Goal: Transaction & Acquisition: Book appointment/travel/reservation

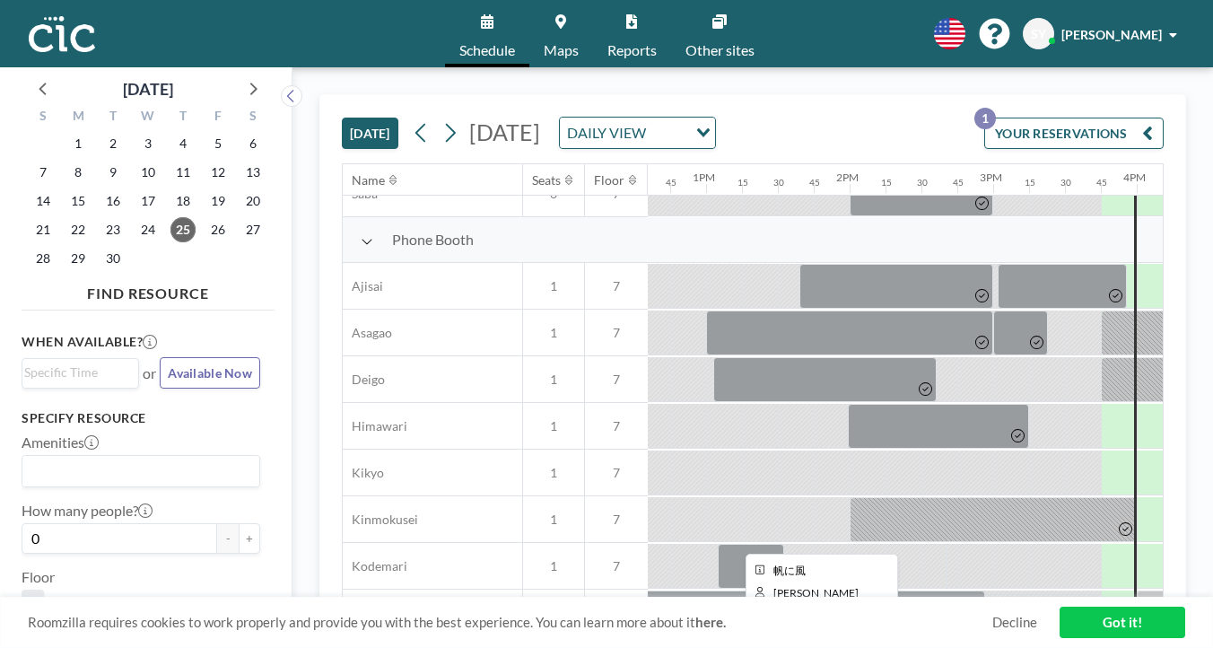
scroll to position [489, 1807]
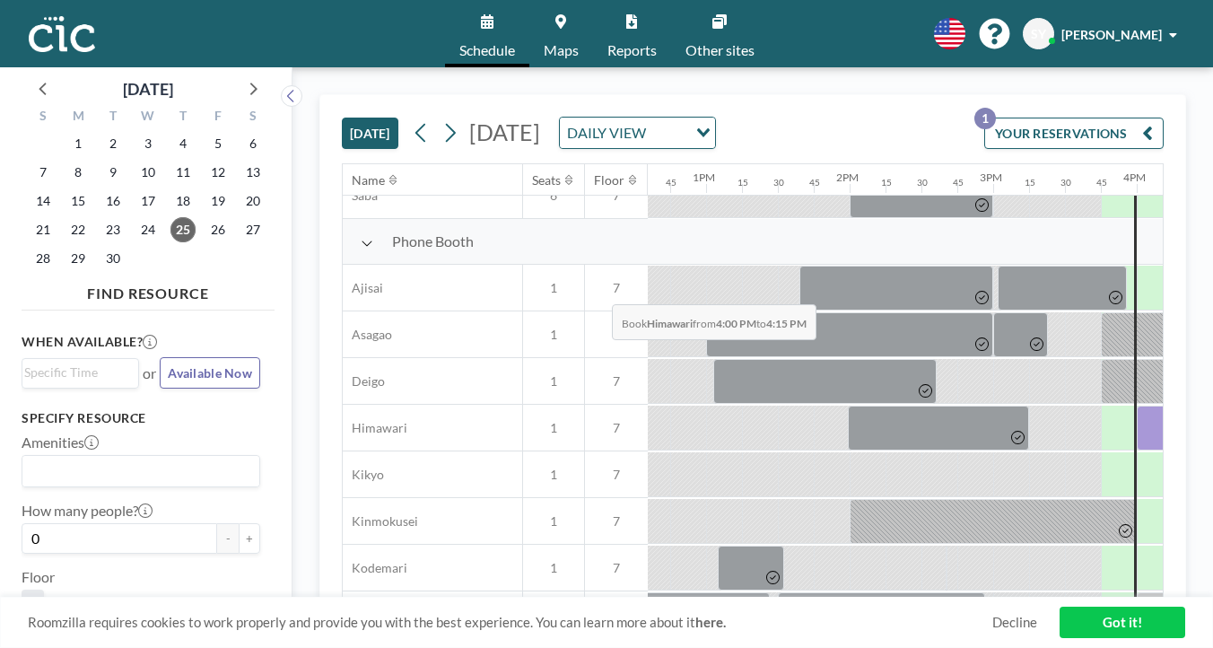
click at [1136, 405] on div at bounding box center [1154, 427] width 36 height 45
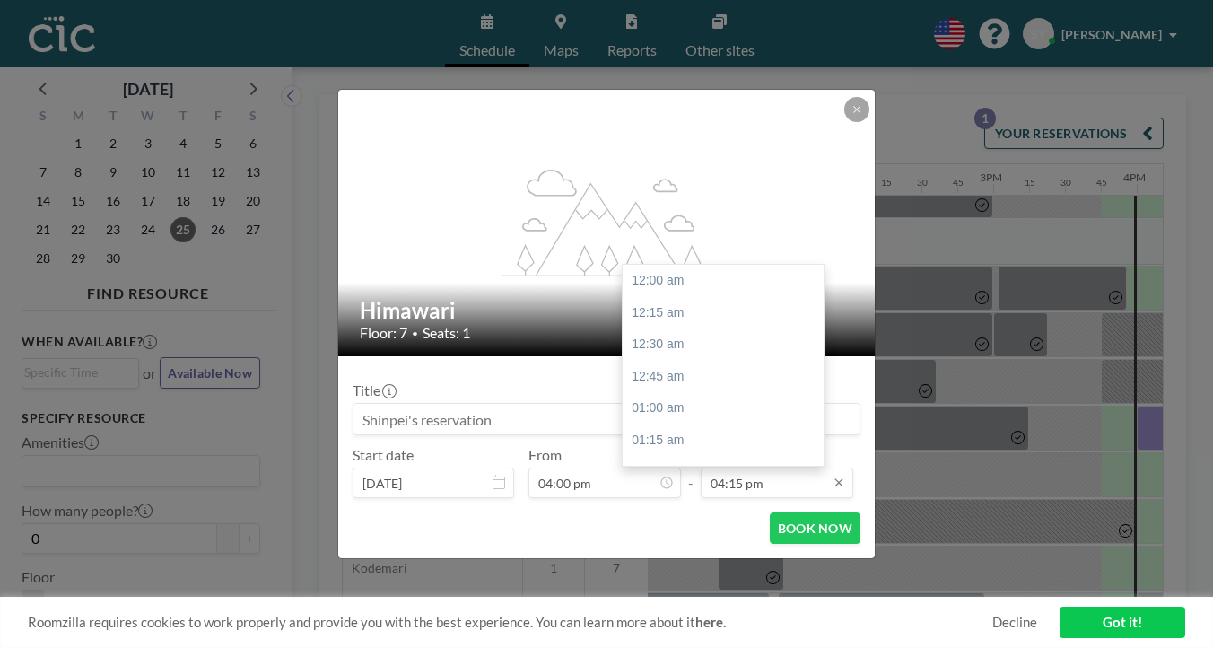
scroll to position [1861, 0]
click at [665, 574] on div "05:00 pm" at bounding box center [727, 590] width 211 height 32
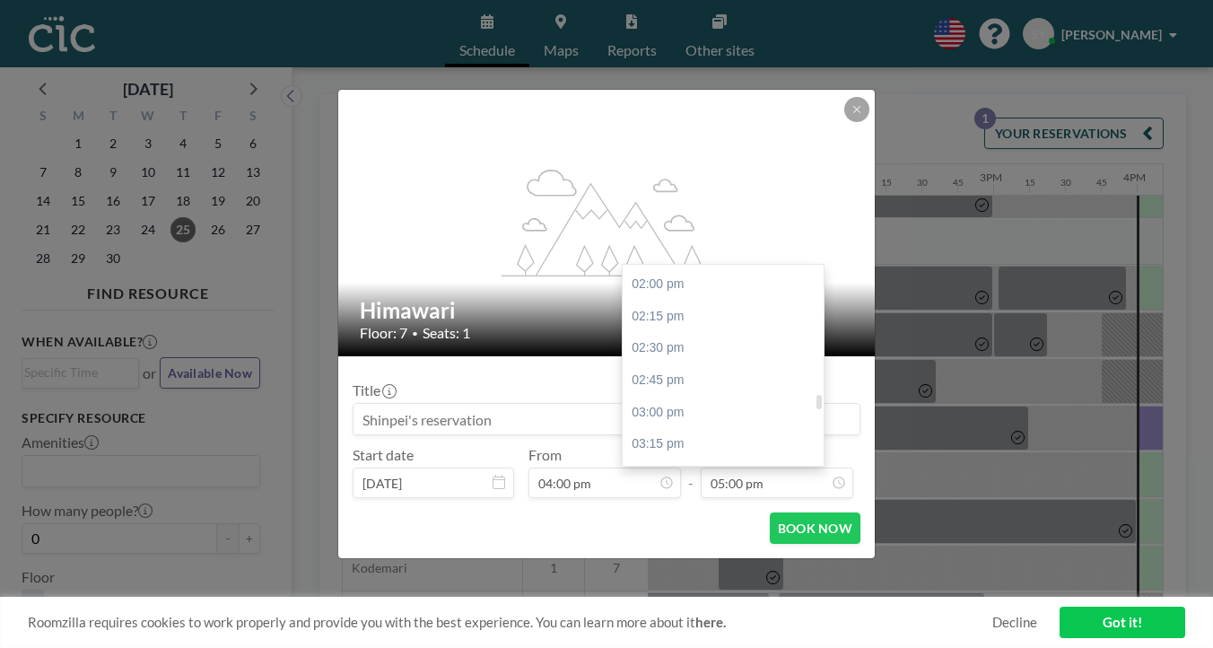
click at [657, 587] on div "04:30 pm" at bounding box center [727, 603] width 211 height 32
type input "04:30 pm"
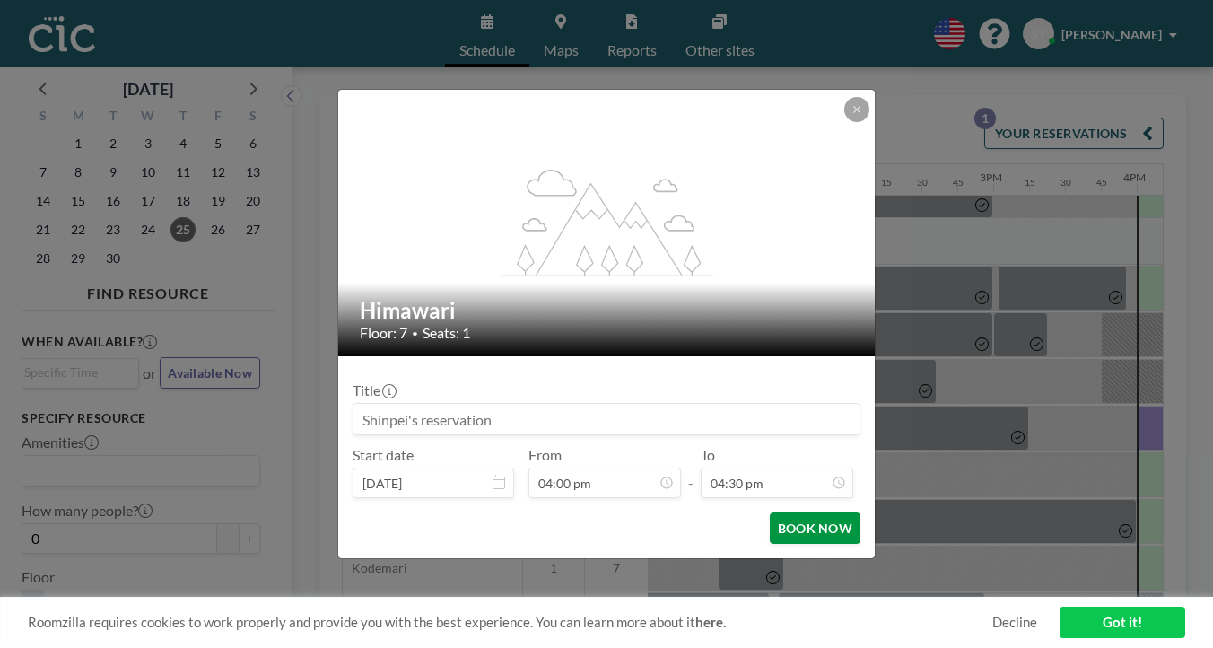
scroll to position [0, 0]
click at [770, 512] on button "BOOK NOW" at bounding box center [815, 527] width 91 height 31
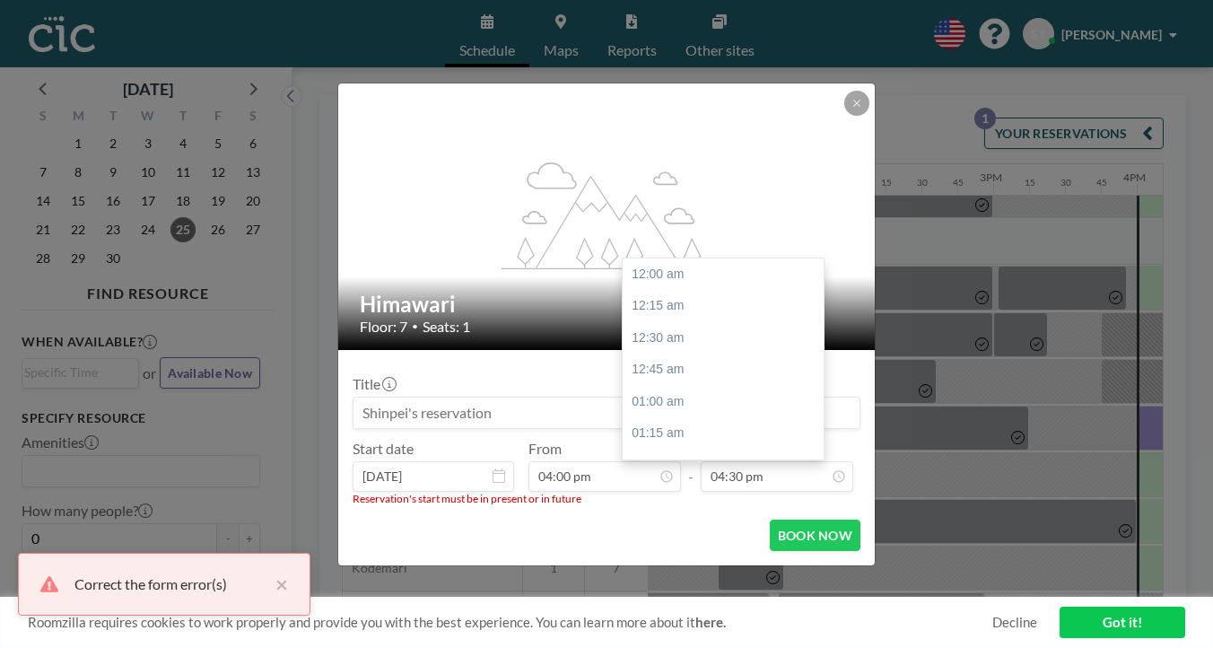
scroll to position [1890, 0]
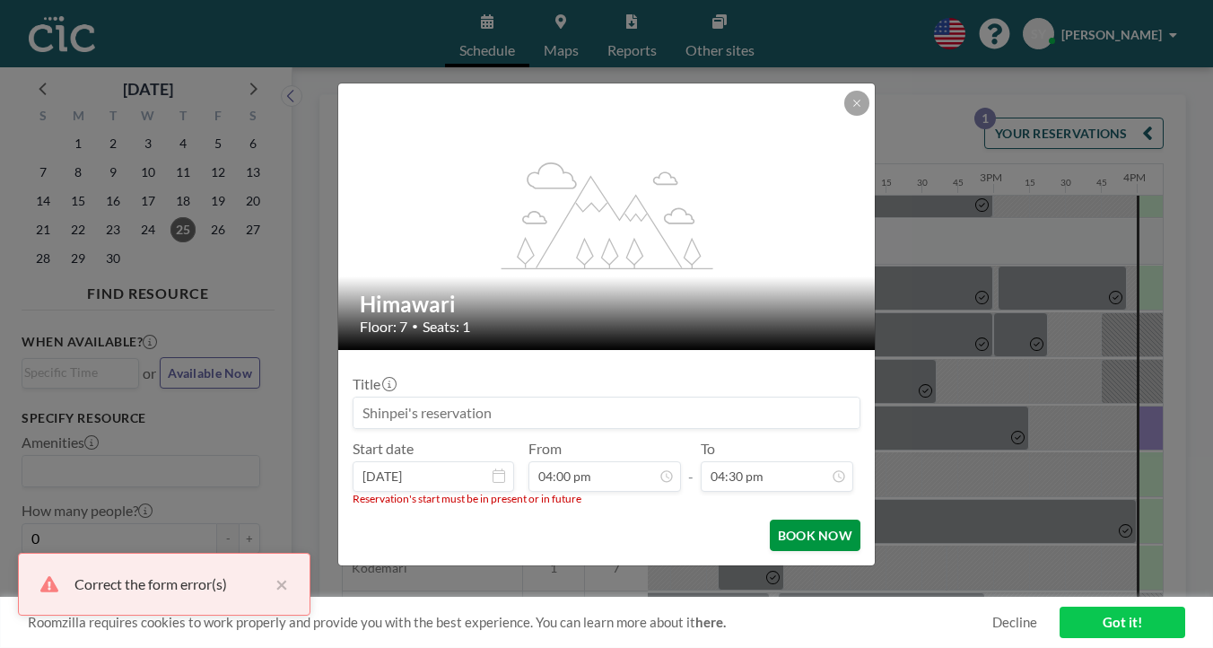
click at [770, 519] on button "BOOK NOW" at bounding box center [815, 534] width 91 height 31
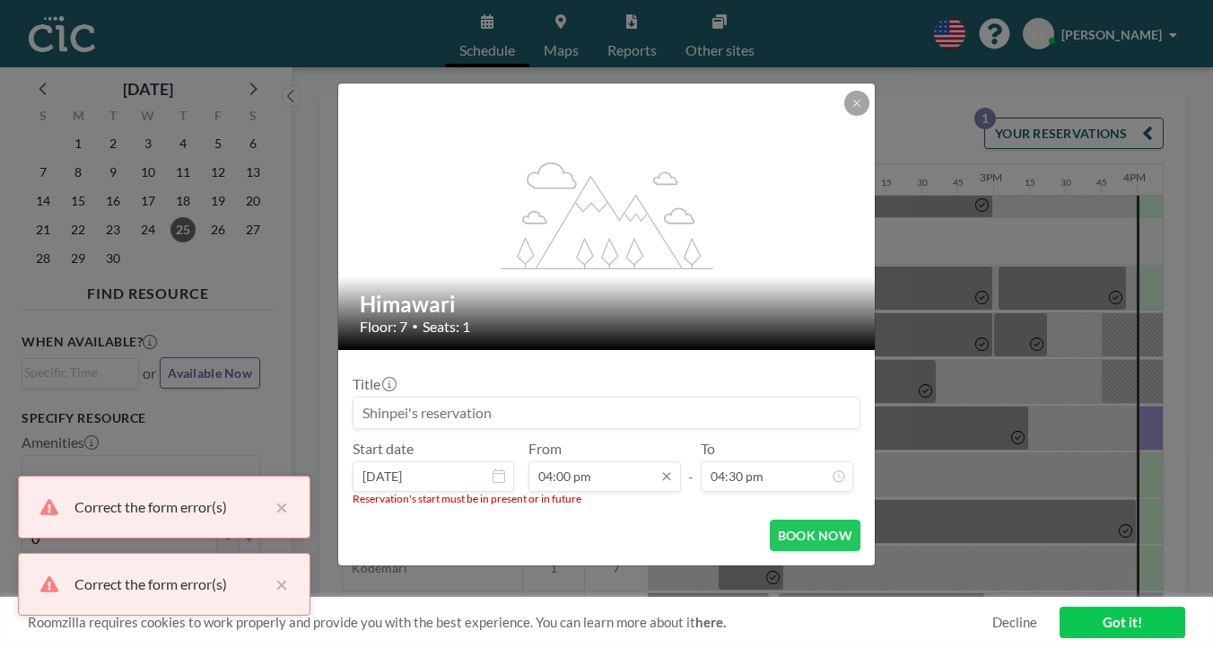
click at [603, 461] on input "04:00 pm" at bounding box center [604, 476] width 152 height 30
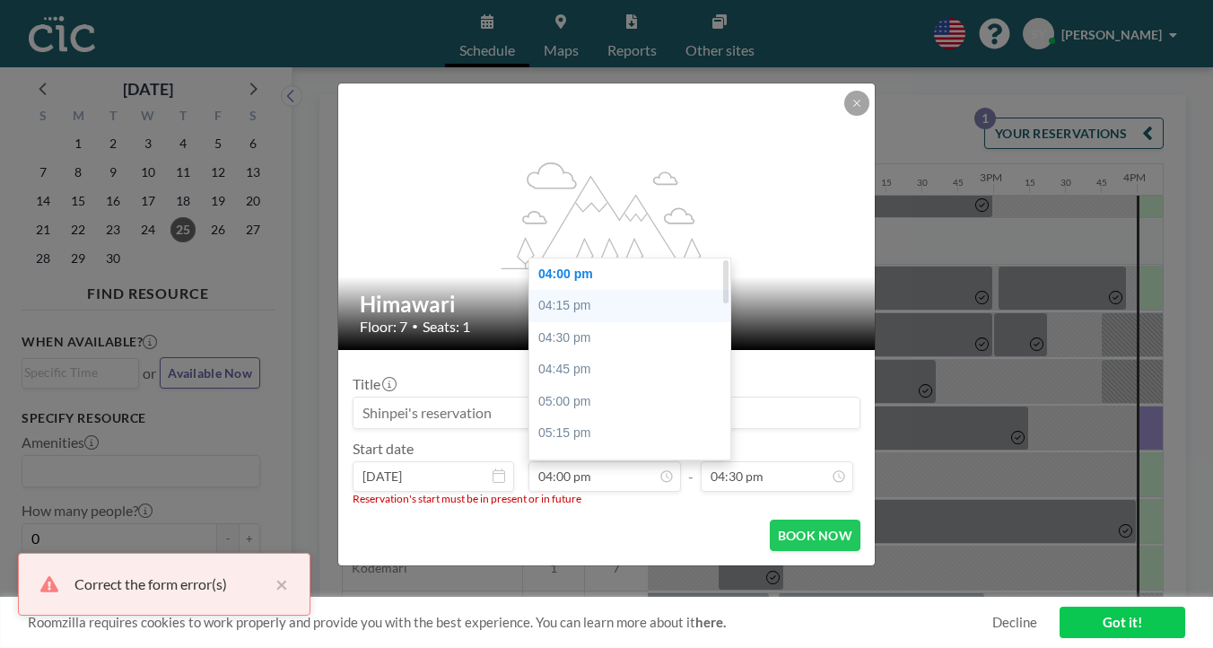
click at [604, 290] on div "04:15 pm" at bounding box center [634, 306] width 211 height 32
type input "04:15 pm"
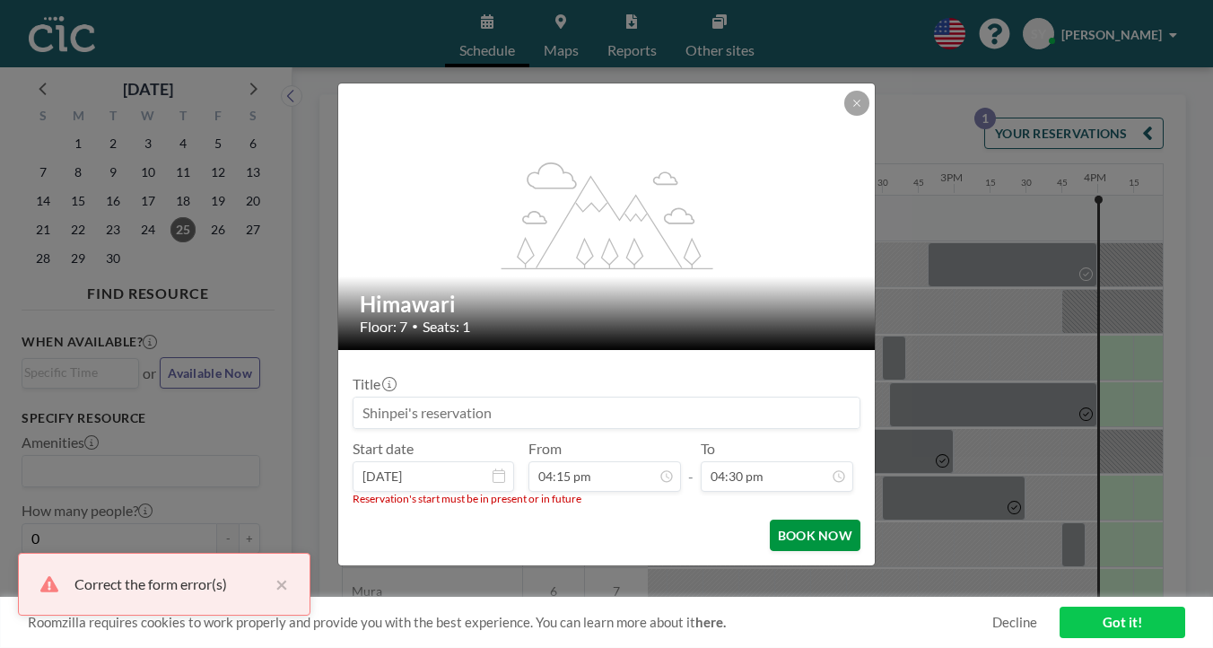
click at [770, 519] on button "BOOK NOW" at bounding box center [815, 534] width 91 height 31
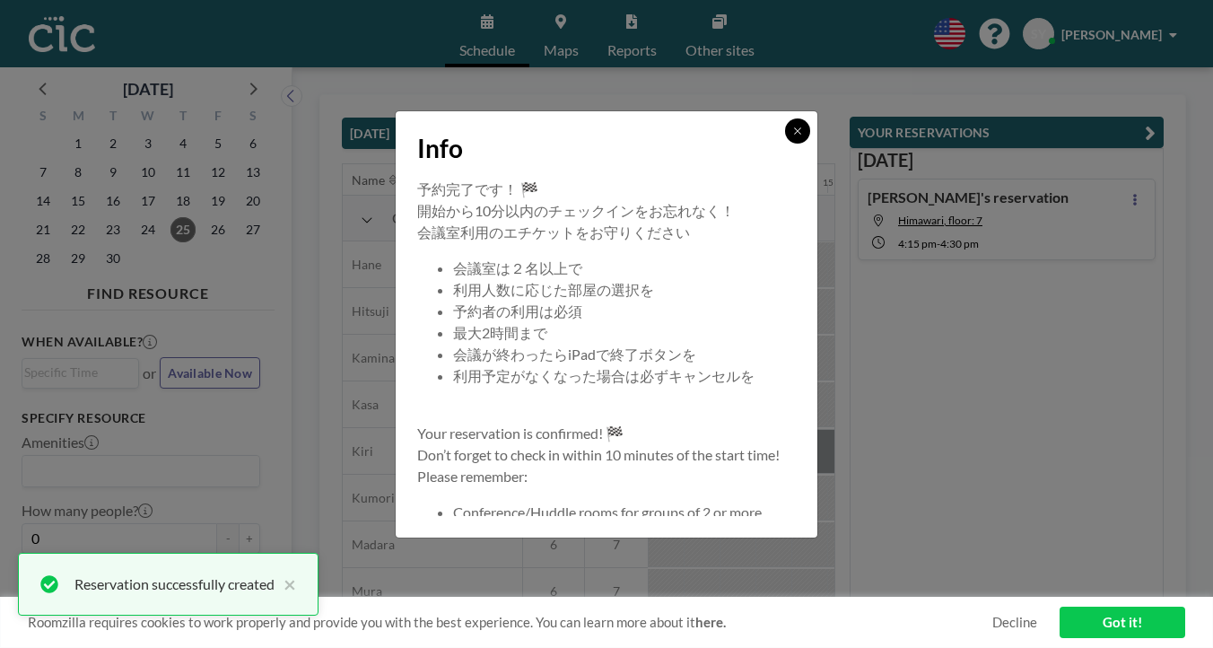
click at [792, 136] on icon at bounding box center [797, 131] width 11 height 11
